Goal: Task Accomplishment & Management: Manage account settings

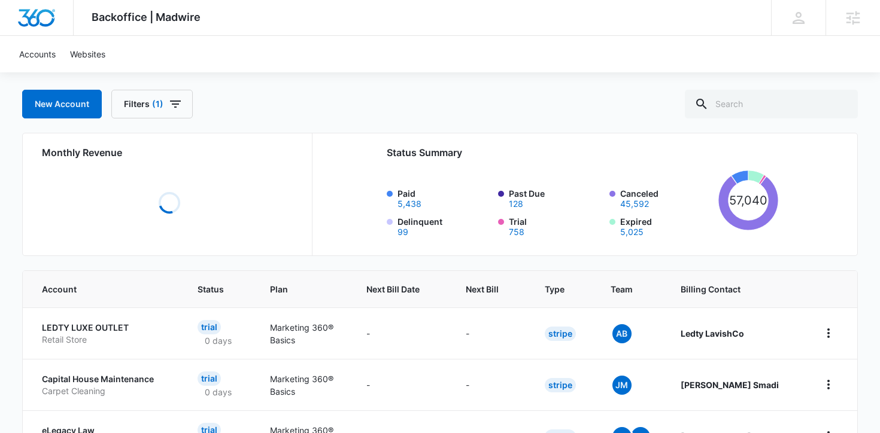
scroll to position [57, 0]
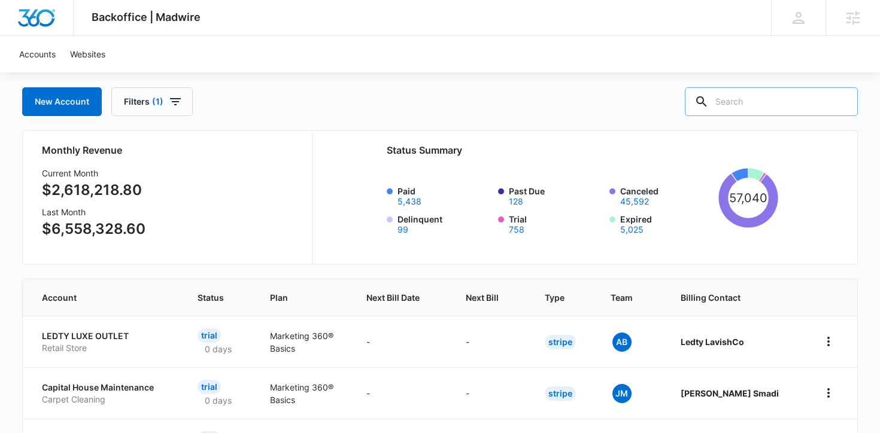
click at [778, 109] on input "text" at bounding box center [771, 101] width 173 height 29
type input "Driving School"
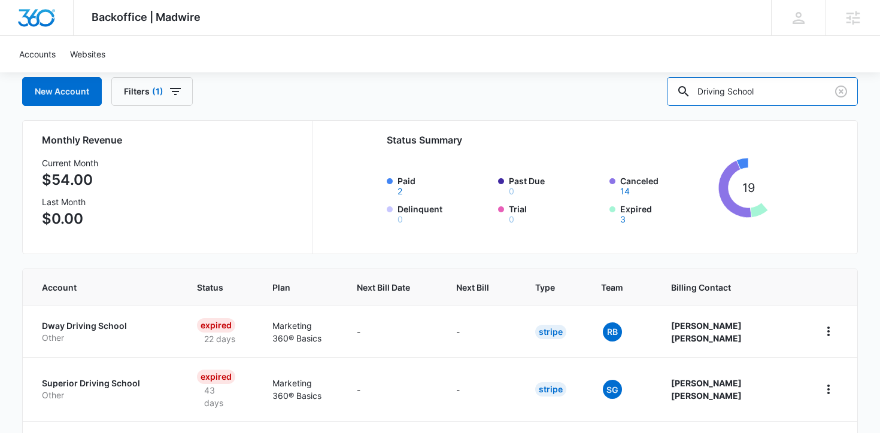
scroll to position [68, 0]
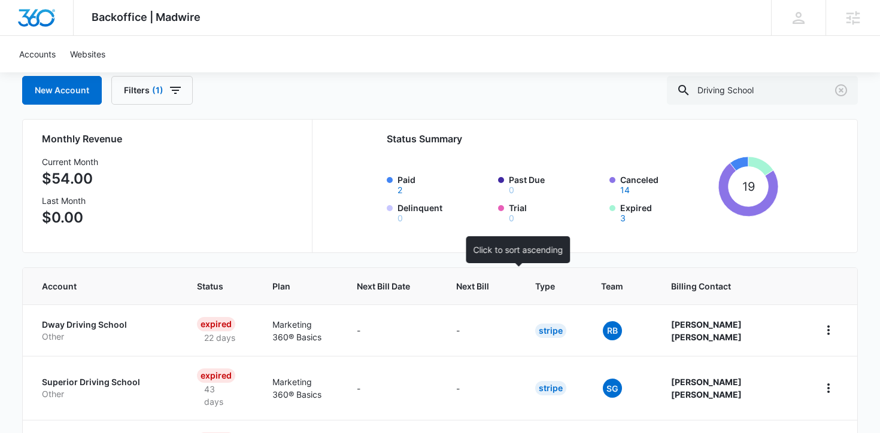
click at [489, 289] on span "Next Bill" at bounding box center [472, 286] width 33 height 13
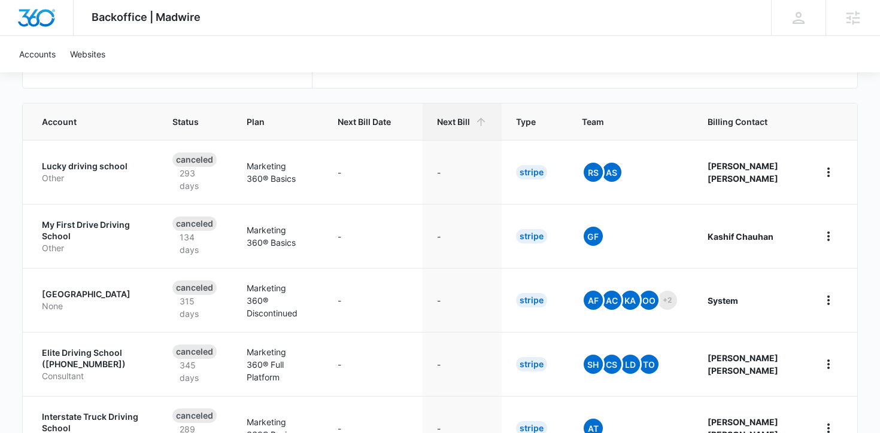
scroll to position [278, 0]
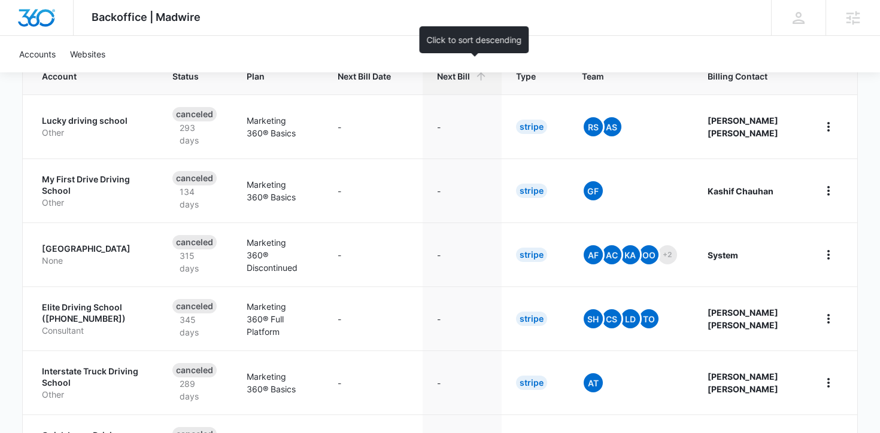
click at [470, 77] on span "Next Bill" at bounding box center [453, 76] width 33 height 13
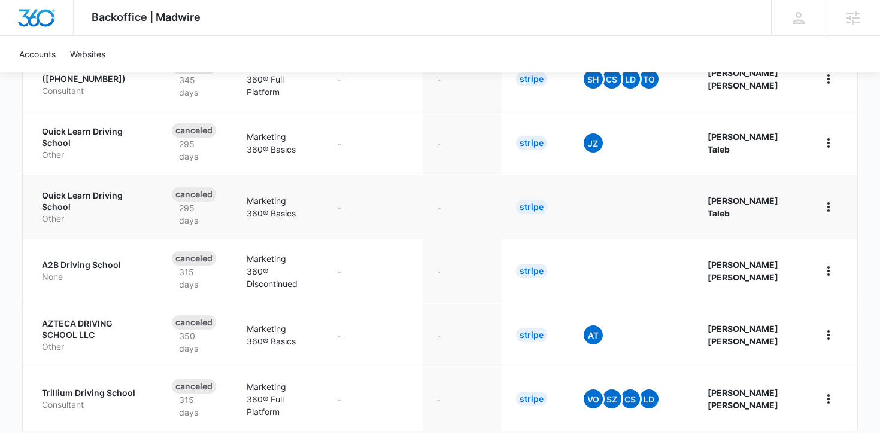
scroll to position [642, 0]
